Goal: Task Accomplishment & Management: Use online tool/utility

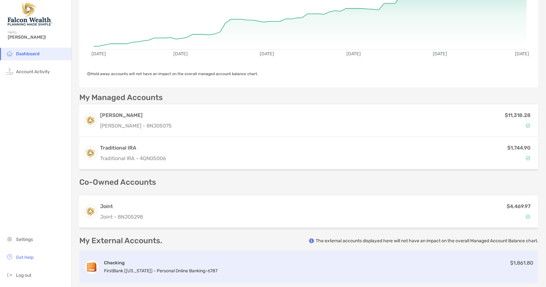
scroll to position [64, 0]
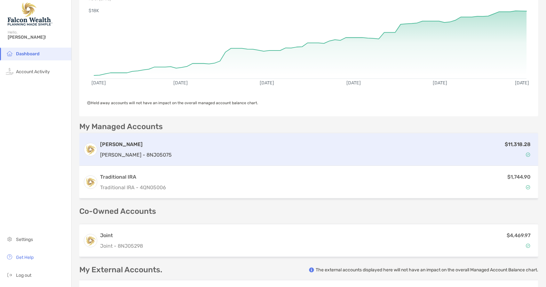
click at [377, 145] on div "$11,318.28" at bounding box center [354, 149] width 360 height 19
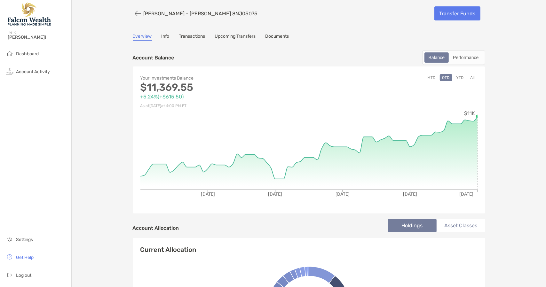
click at [243, 37] on link "Upcoming Transfers" at bounding box center [235, 37] width 41 height 7
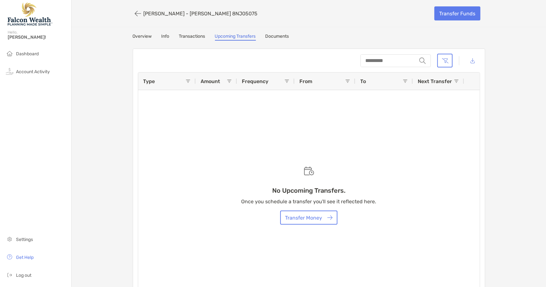
click at [275, 37] on link "Documents" at bounding box center [277, 37] width 24 height 7
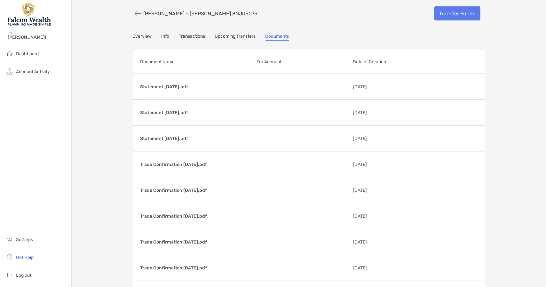
click at [195, 37] on link "Transactions" at bounding box center [192, 37] width 26 height 7
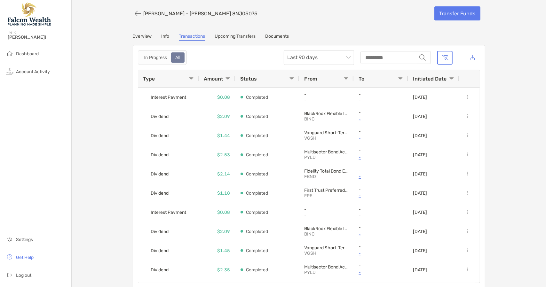
click at [153, 40] on div "Overview Info Transactions Upcoming Transfers Documents In Progress All Last 90…" at bounding box center [308, 161] width 365 height 255
click at [147, 38] on link "Overview" at bounding box center [142, 37] width 19 height 7
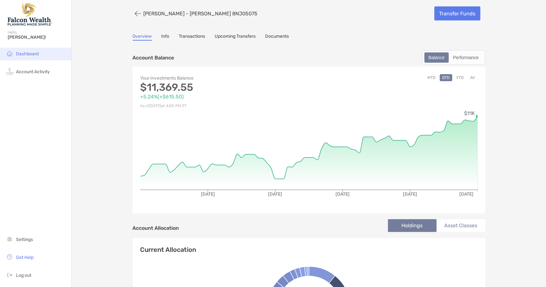
click at [32, 56] on span "Dashboard" at bounding box center [27, 53] width 23 height 5
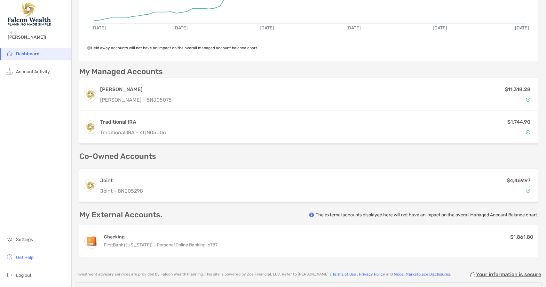
scroll to position [64, 0]
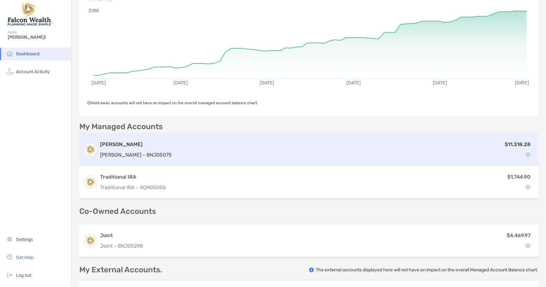
click at [174, 151] on div "$11,318.28" at bounding box center [354, 149] width 360 height 19
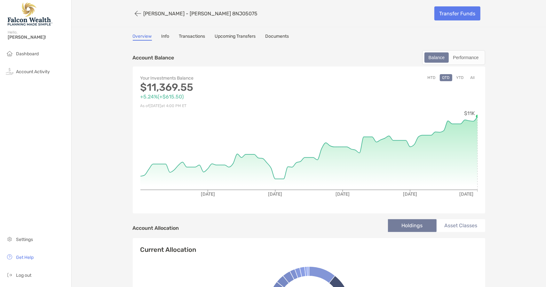
click at [246, 35] on link "Upcoming Transfers" at bounding box center [235, 37] width 41 height 7
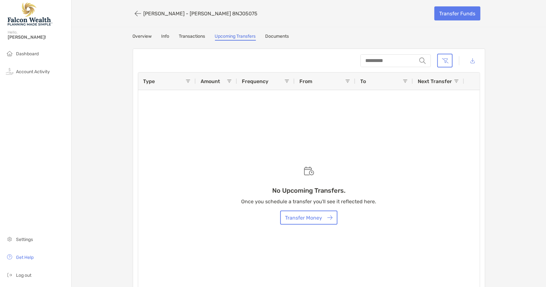
click at [192, 36] on link "Transactions" at bounding box center [192, 37] width 26 height 7
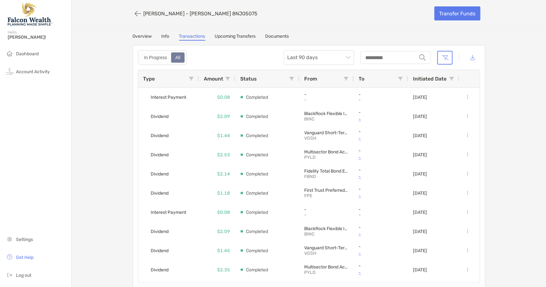
click at [282, 37] on link "Documents" at bounding box center [277, 37] width 24 height 7
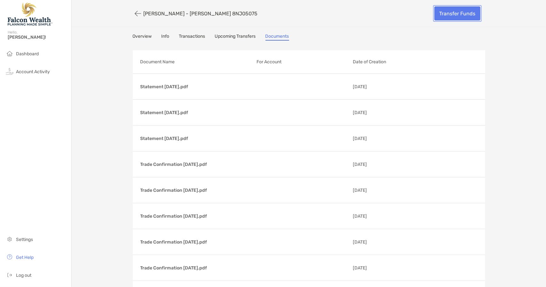
click at [451, 14] on link "Transfer Funds" at bounding box center [457, 13] width 46 height 14
